Goal: Task Accomplishment & Management: Manage account settings

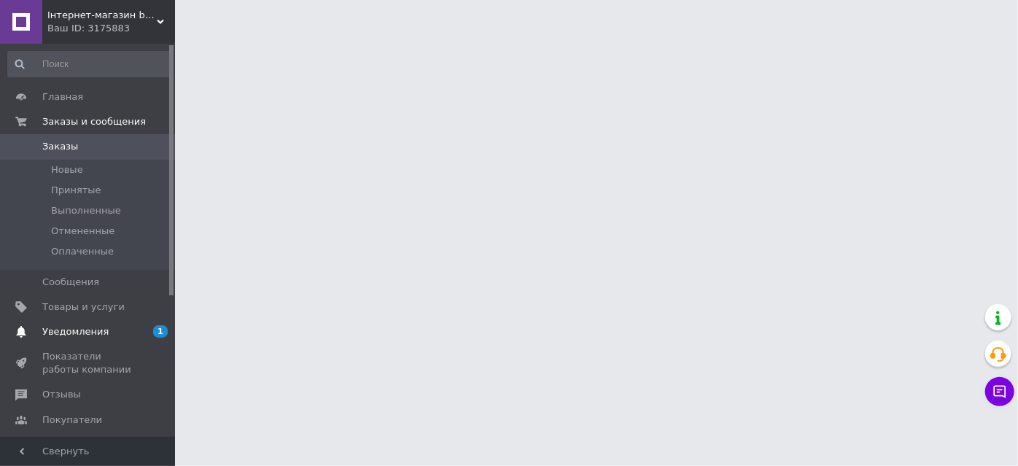
click at [123, 332] on span "Уведомления" at bounding box center [88, 331] width 93 height 13
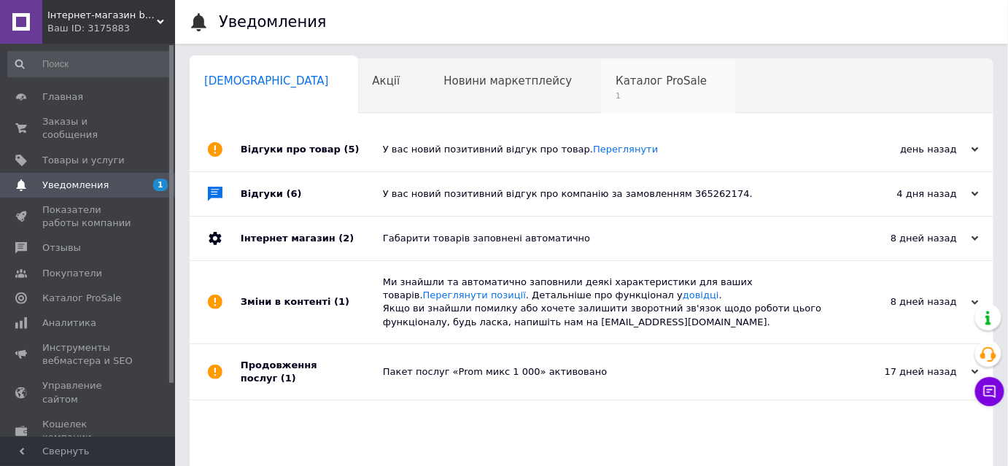
click at [615, 93] on span "1" at bounding box center [660, 95] width 91 height 11
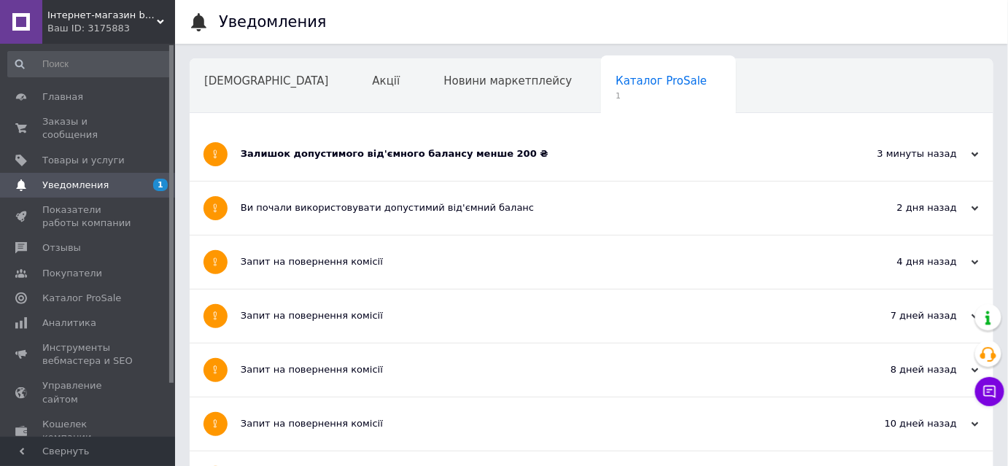
click at [406, 157] on div "Залишок допустимого від'ємного балансу менше 200 ₴" at bounding box center [537, 153] width 592 height 13
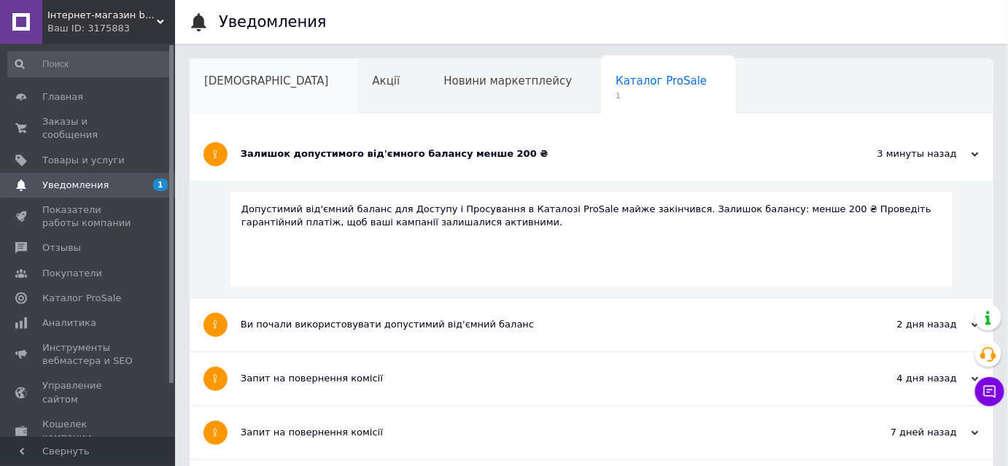
click at [209, 74] on span "Сповіщення" at bounding box center [266, 80] width 125 height 13
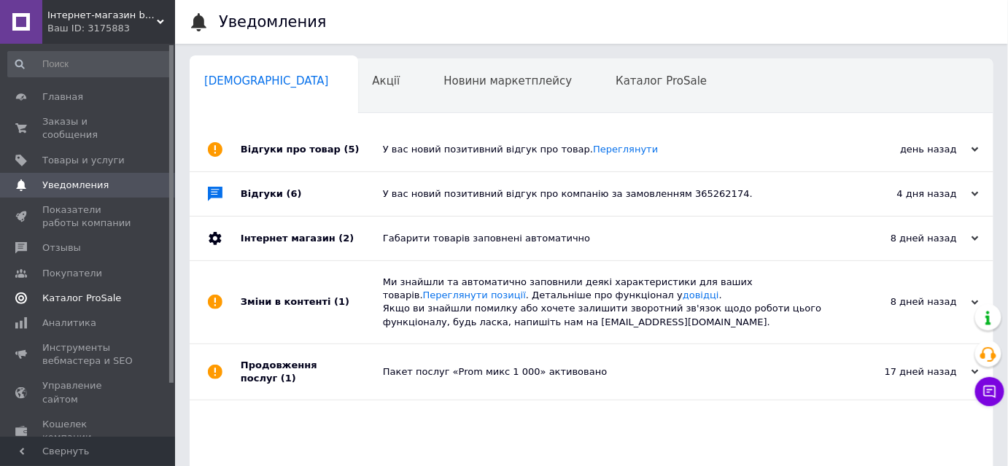
click at [79, 292] on span "Каталог ProSale" at bounding box center [81, 298] width 79 height 13
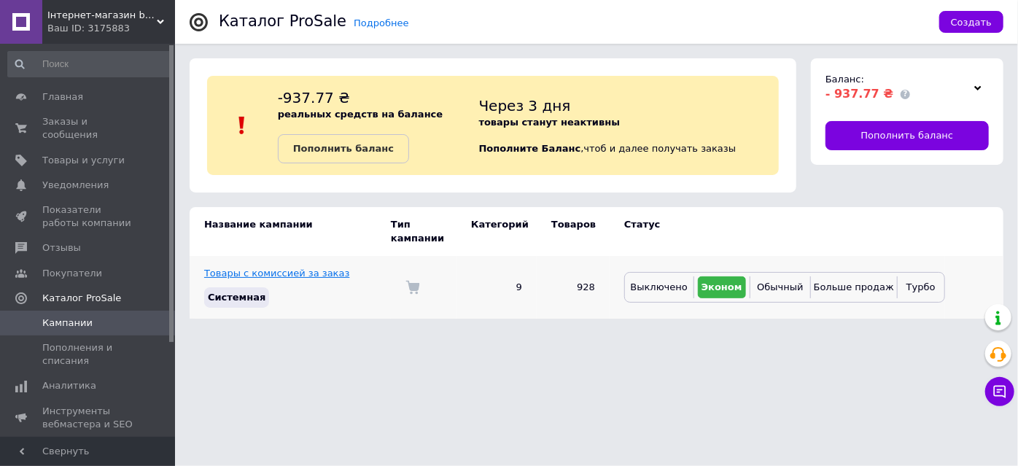
click at [289, 268] on link "Товары с комиссией за заказ" at bounding box center [276, 273] width 145 height 11
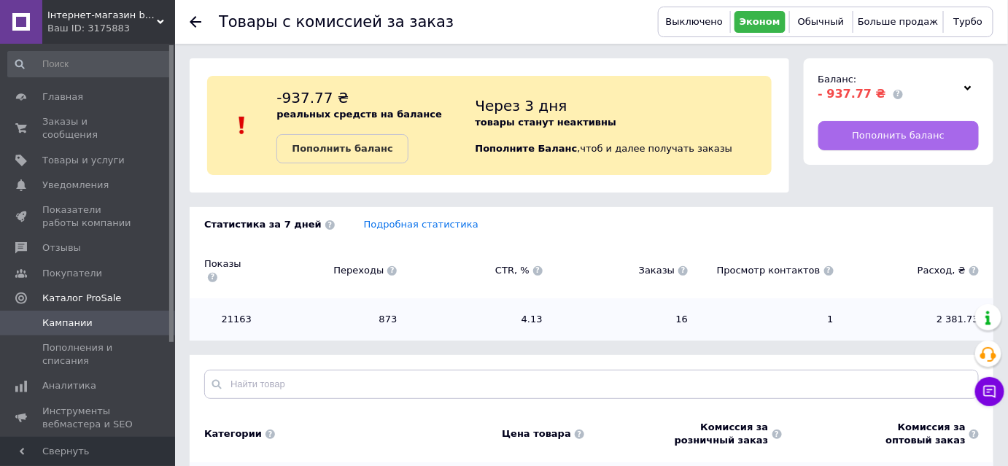
click at [917, 136] on span "Пополнить баланс" at bounding box center [898, 135] width 93 height 13
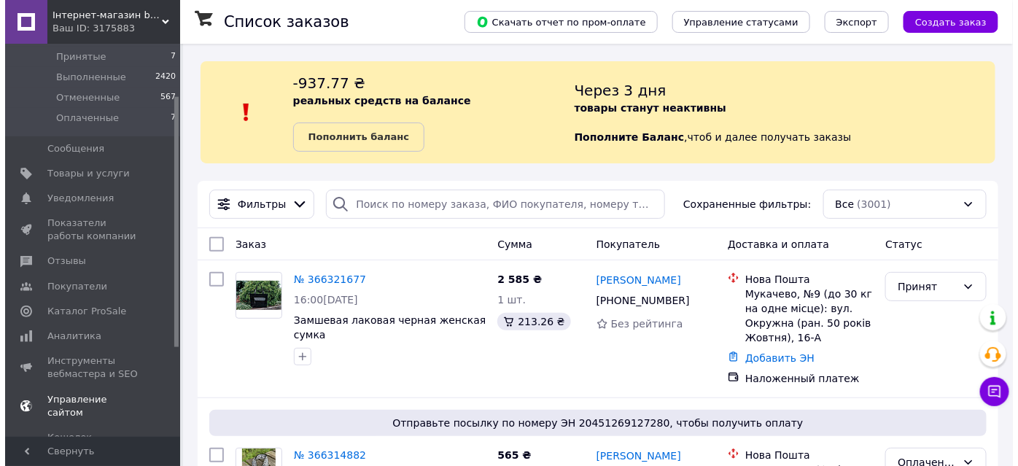
scroll to position [198, 0]
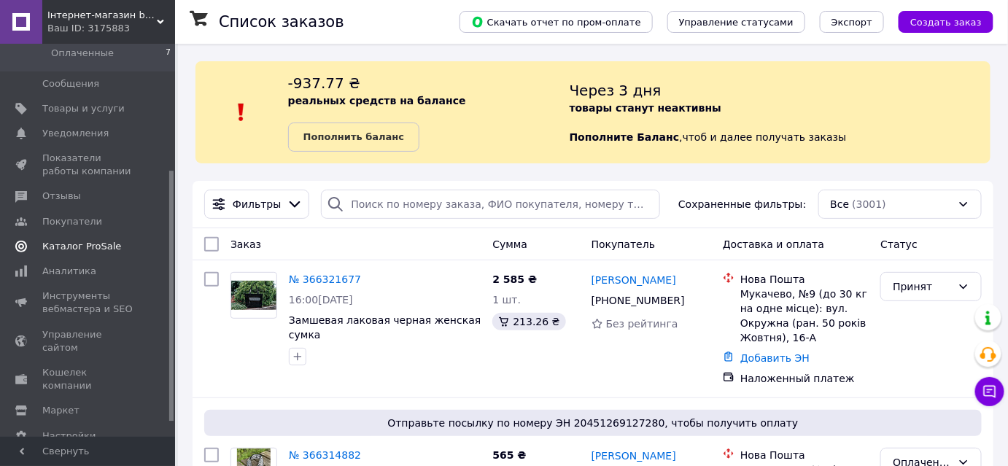
click at [82, 246] on span "Каталог ProSale" at bounding box center [81, 246] width 79 height 13
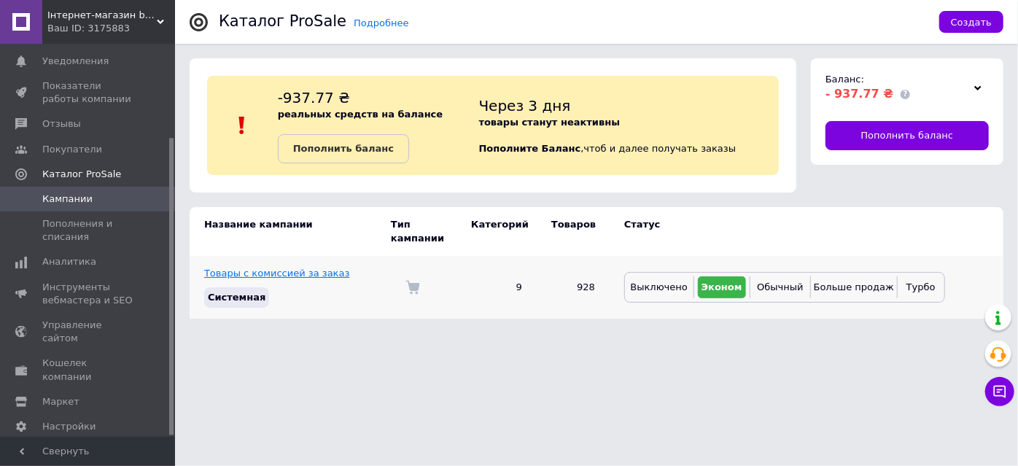
click at [314, 268] on link "Товары с комиссией за заказ" at bounding box center [276, 273] width 145 height 11
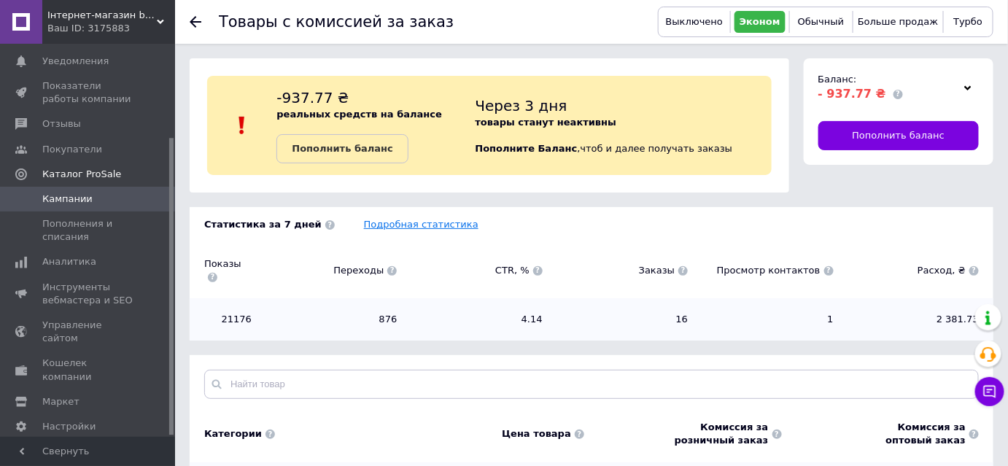
click at [398, 230] on link "Подробная статистика" at bounding box center [421, 224] width 114 height 11
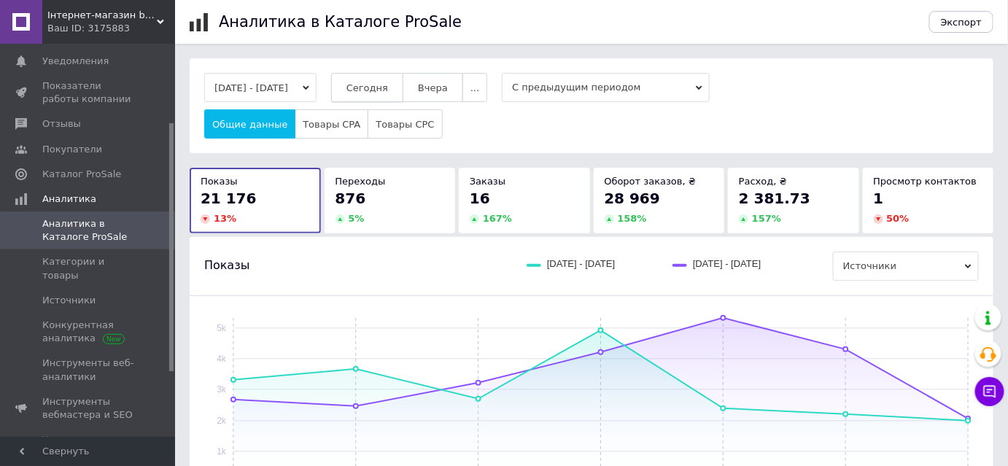
click at [388, 84] on span "Сегодня" at bounding box center [367, 87] width 42 height 11
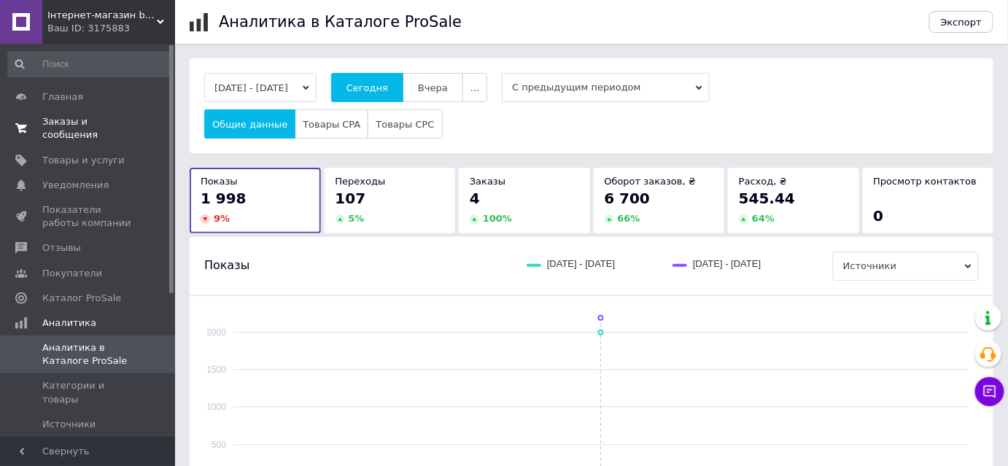
click at [97, 122] on span "Заказы и сообщения" at bounding box center [88, 128] width 93 height 26
